Goal: Information Seeking & Learning: Learn about a topic

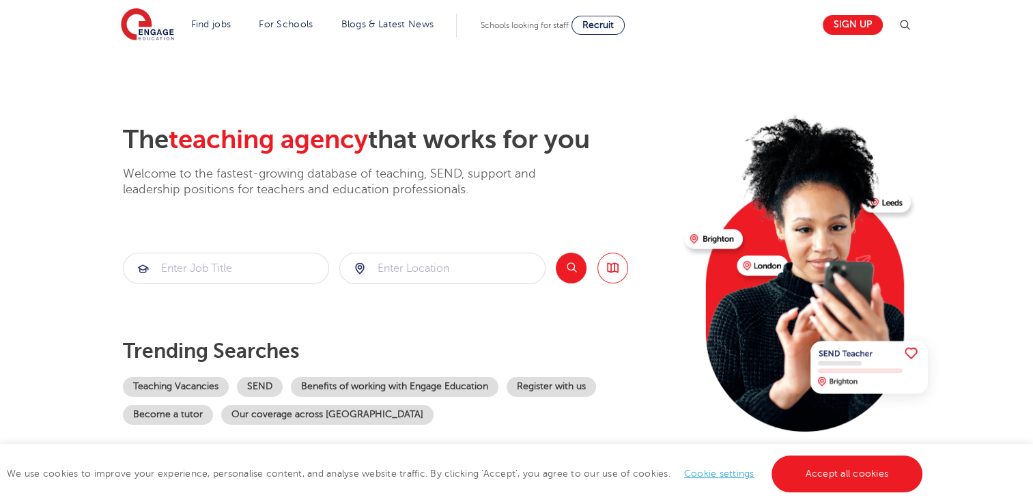
scroll to position [8, 0]
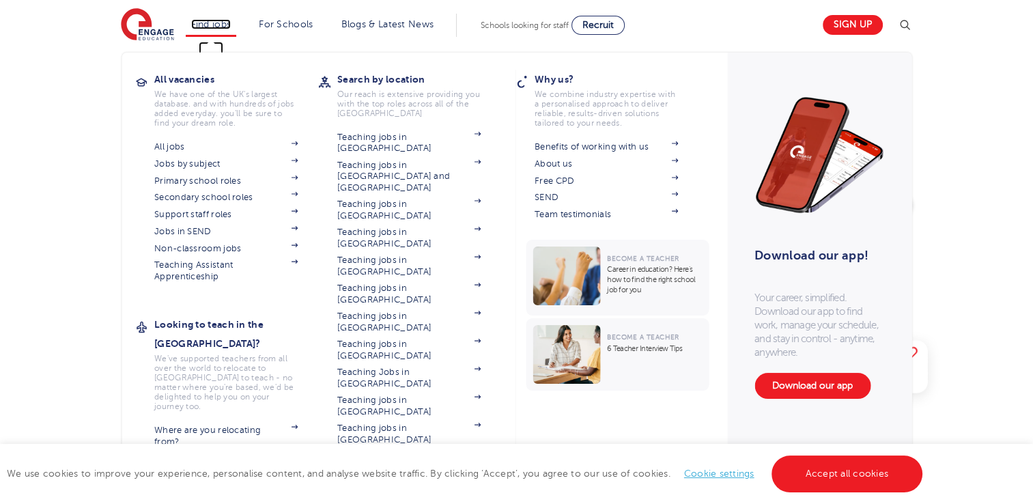
click at [219, 23] on link "Find jobs" at bounding box center [211, 24] width 40 height 10
click at [227, 250] on link "Non-classroom jobs" at bounding box center [225, 248] width 143 height 11
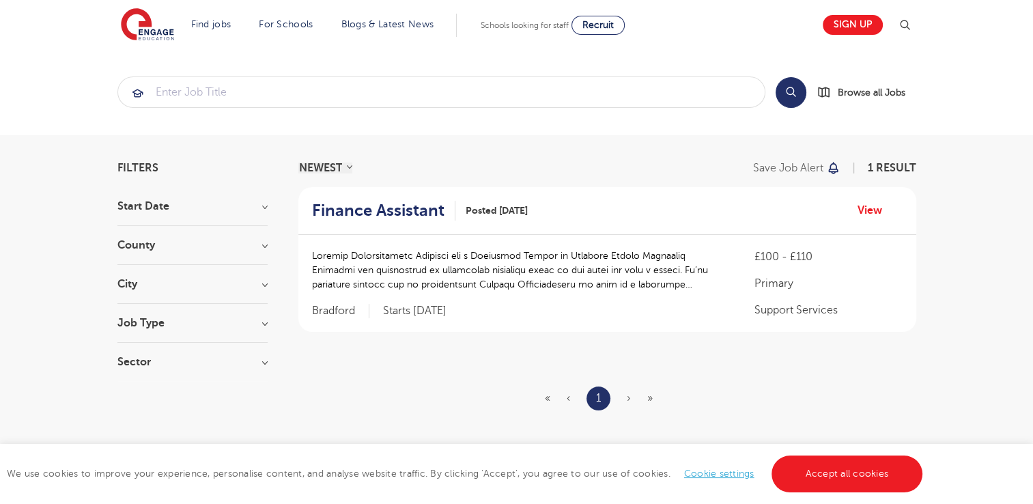
click at [132, 241] on h3 "County" at bounding box center [192, 245] width 150 height 11
drag, startPoint x: 132, startPoint y: 241, endPoint x: 126, endPoint y: 270, distance: 29.2
click at [126, 270] on div "County Bradford 1 Show more" at bounding box center [192, 279] width 150 height 79
drag, startPoint x: 126, startPoint y: 270, endPoint x: 128, endPoint y: 334, distance: 64.2
click at [128, 334] on h3 "City" at bounding box center [192, 337] width 150 height 11
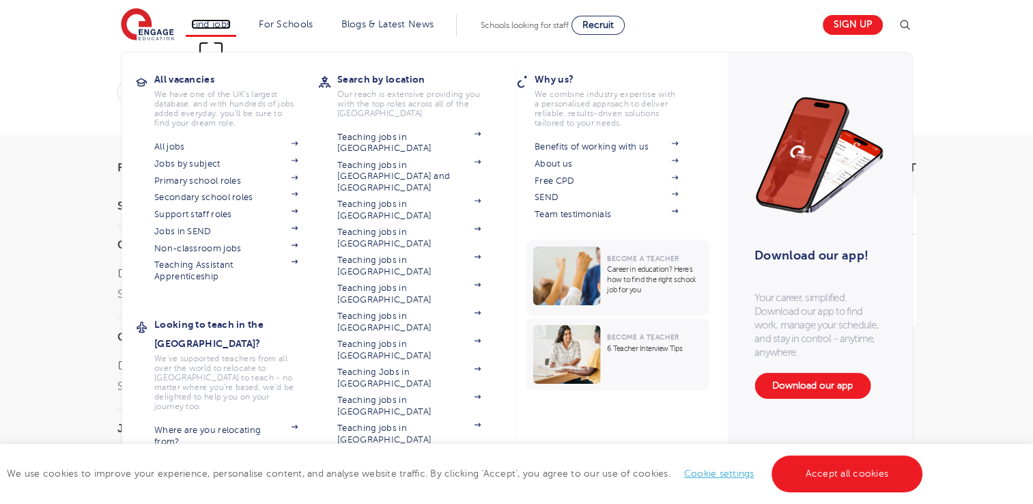
click at [229, 22] on link "Find jobs" at bounding box center [211, 24] width 40 height 10
click at [217, 199] on link "Secondary school roles" at bounding box center [225, 197] width 143 height 11
click at [175, 147] on link "All jobs" at bounding box center [225, 146] width 143 height 11
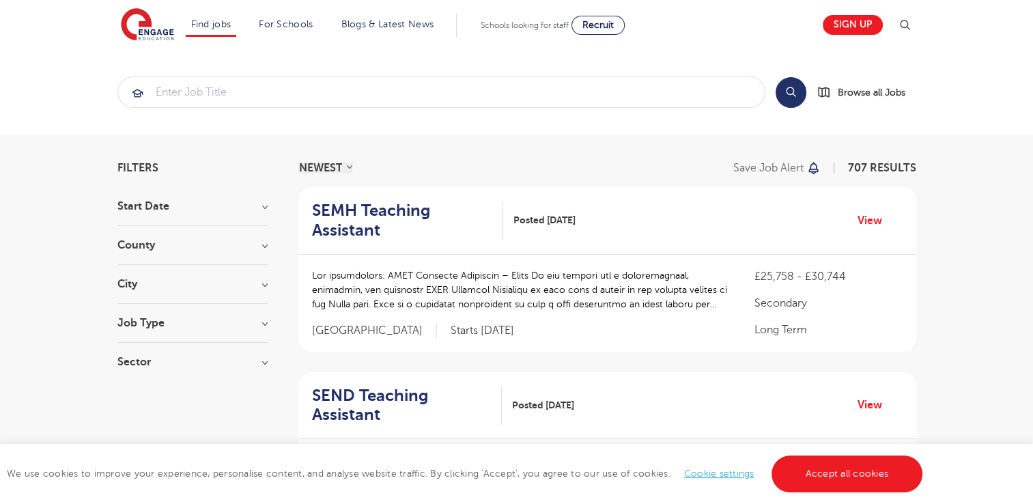
click at [151, 243] on h3 "County" at bounding box center [192, 245] width 150 height 11
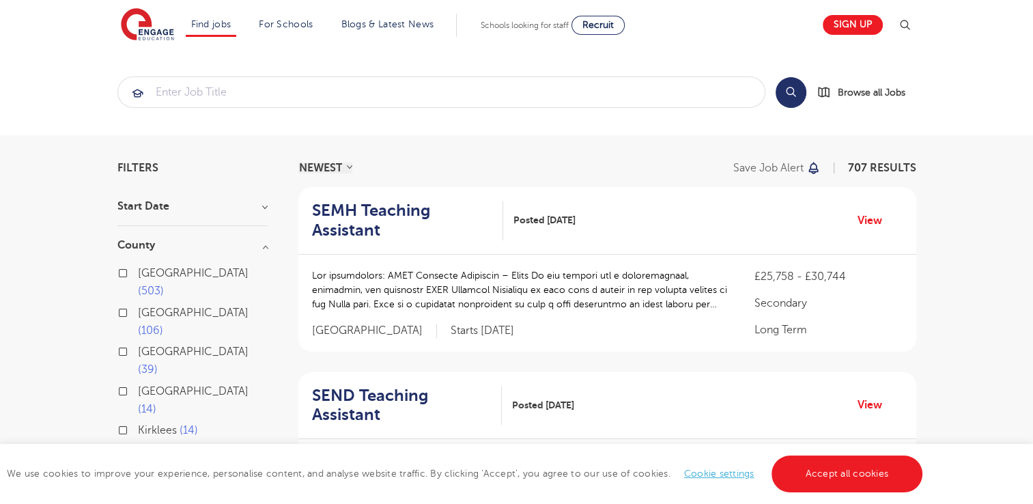
click at [129, 274] on div "London 503" at bounding box center [192, 284] width 150 height 40
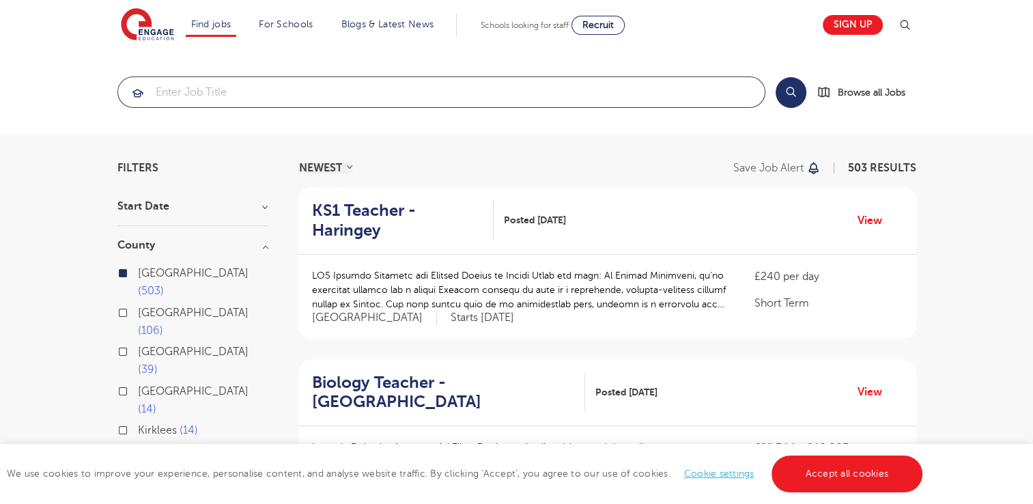
click at [401, 94] on input "search" at bounding box center [441, 92] width 647 height 30
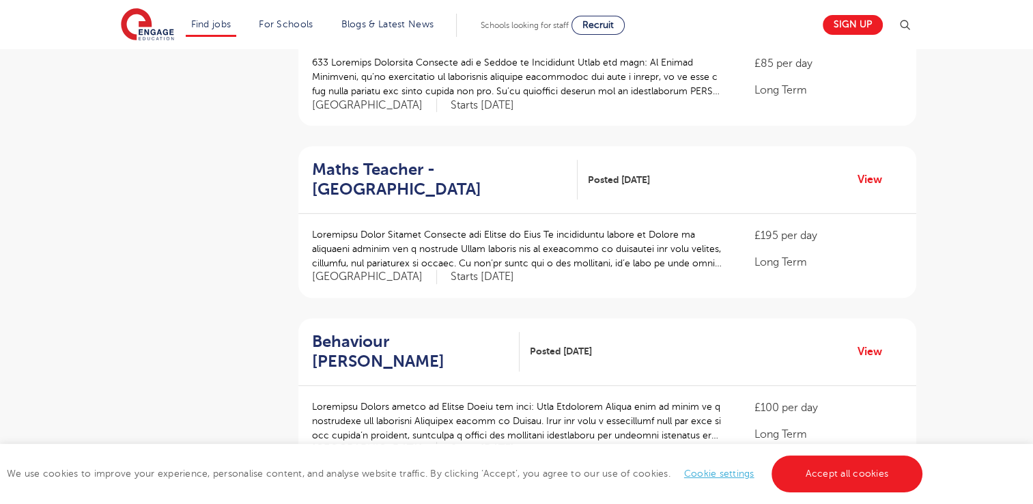
scroll to position [726, 0]
